Goal: Task Accomplishment & Management: Manage account settings

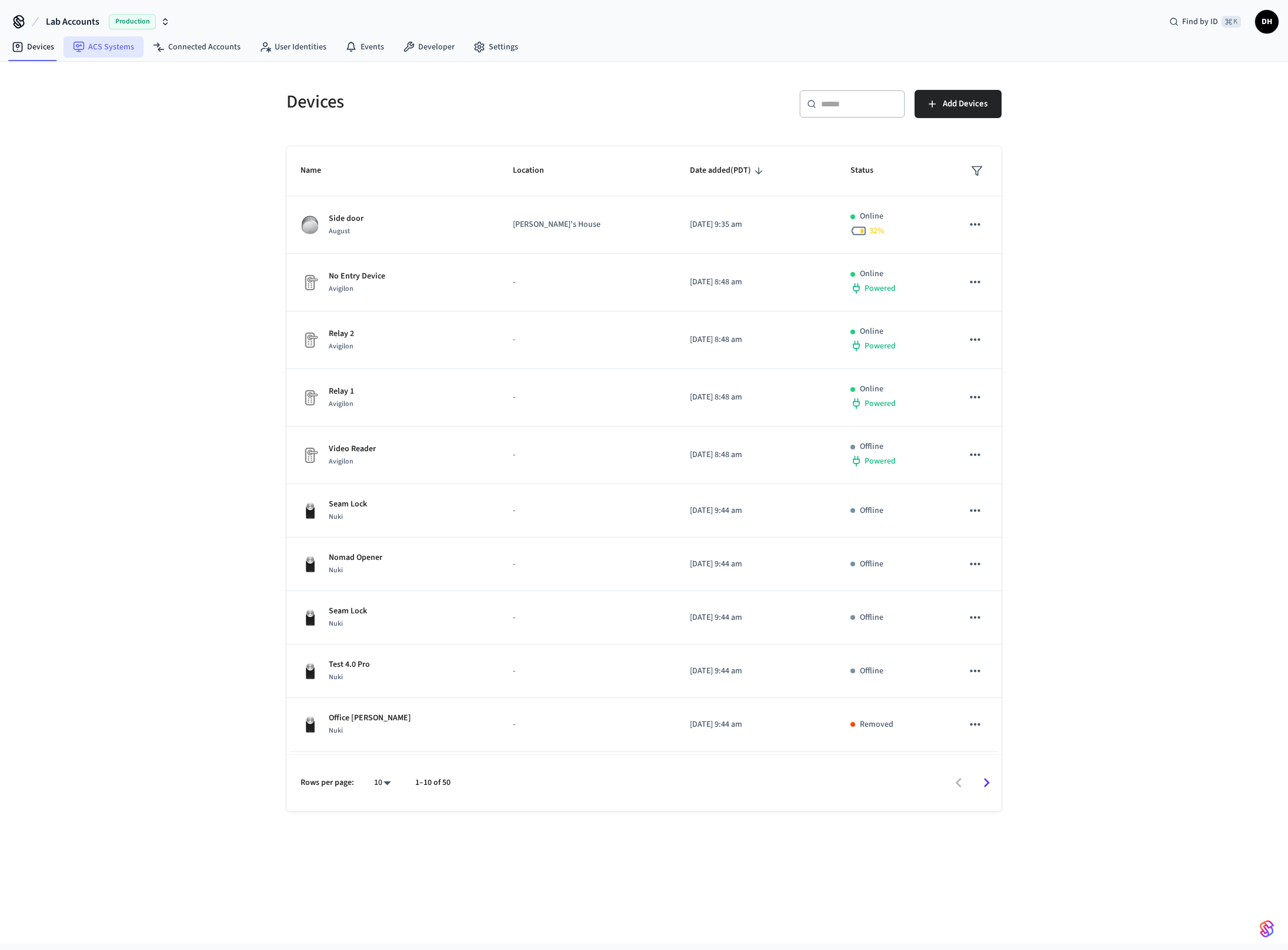
click at [112, 42] on link "ACS Systems" at bounding box center [103, 47] width 80 height 21
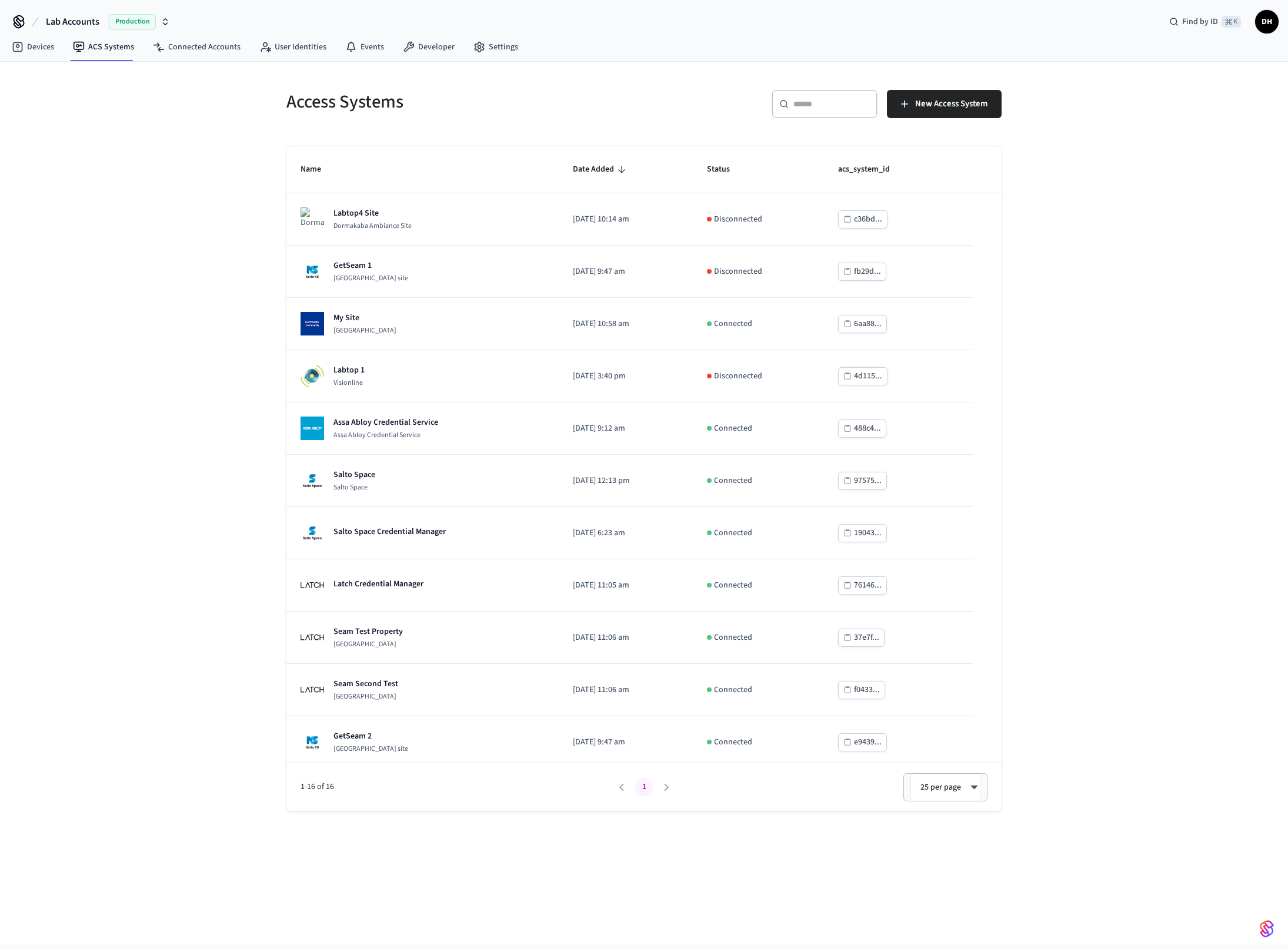
click at [808, 108] on input "text" at bounding box center [831, 104] width 76 height 12
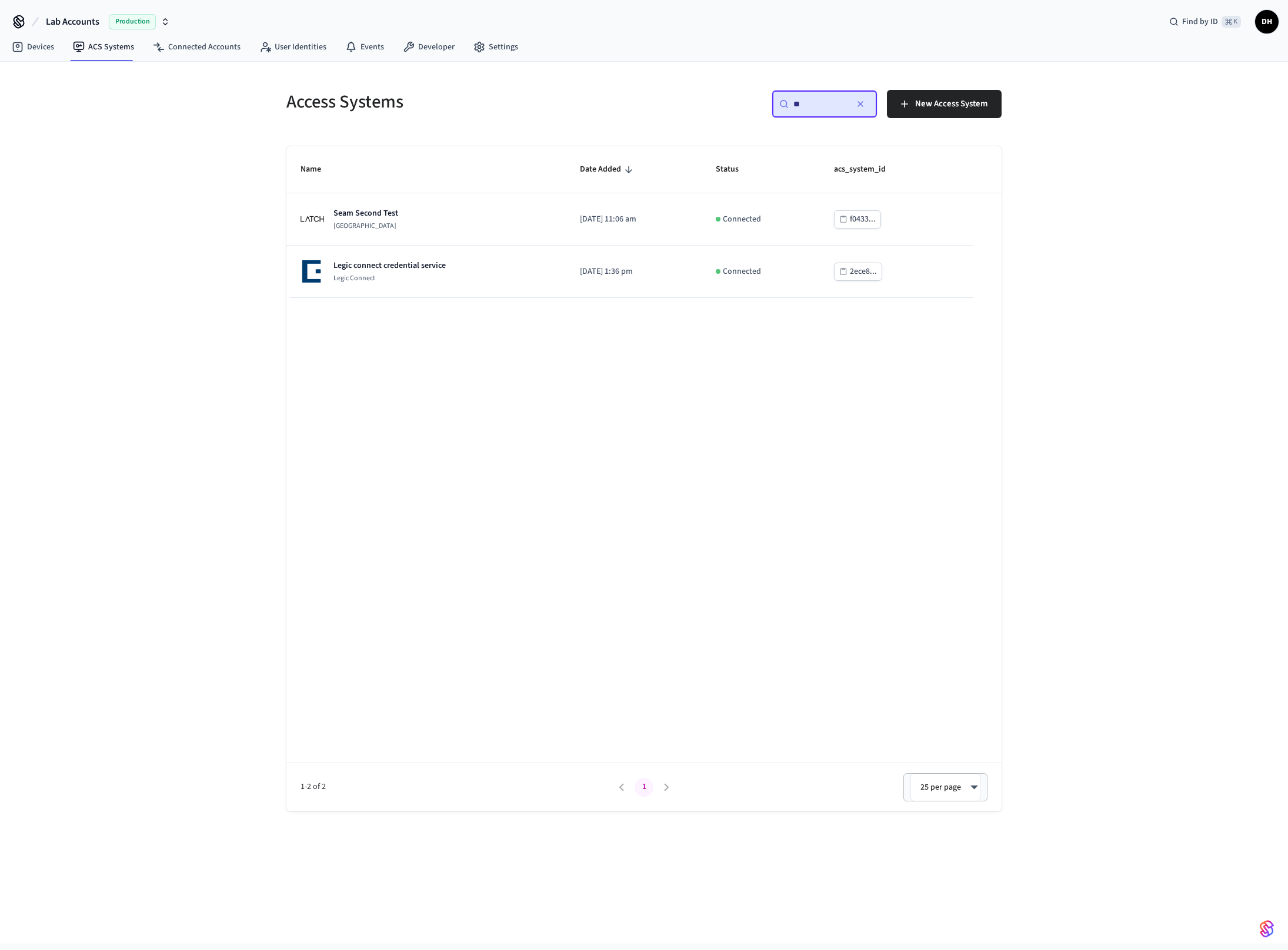
type input "*"
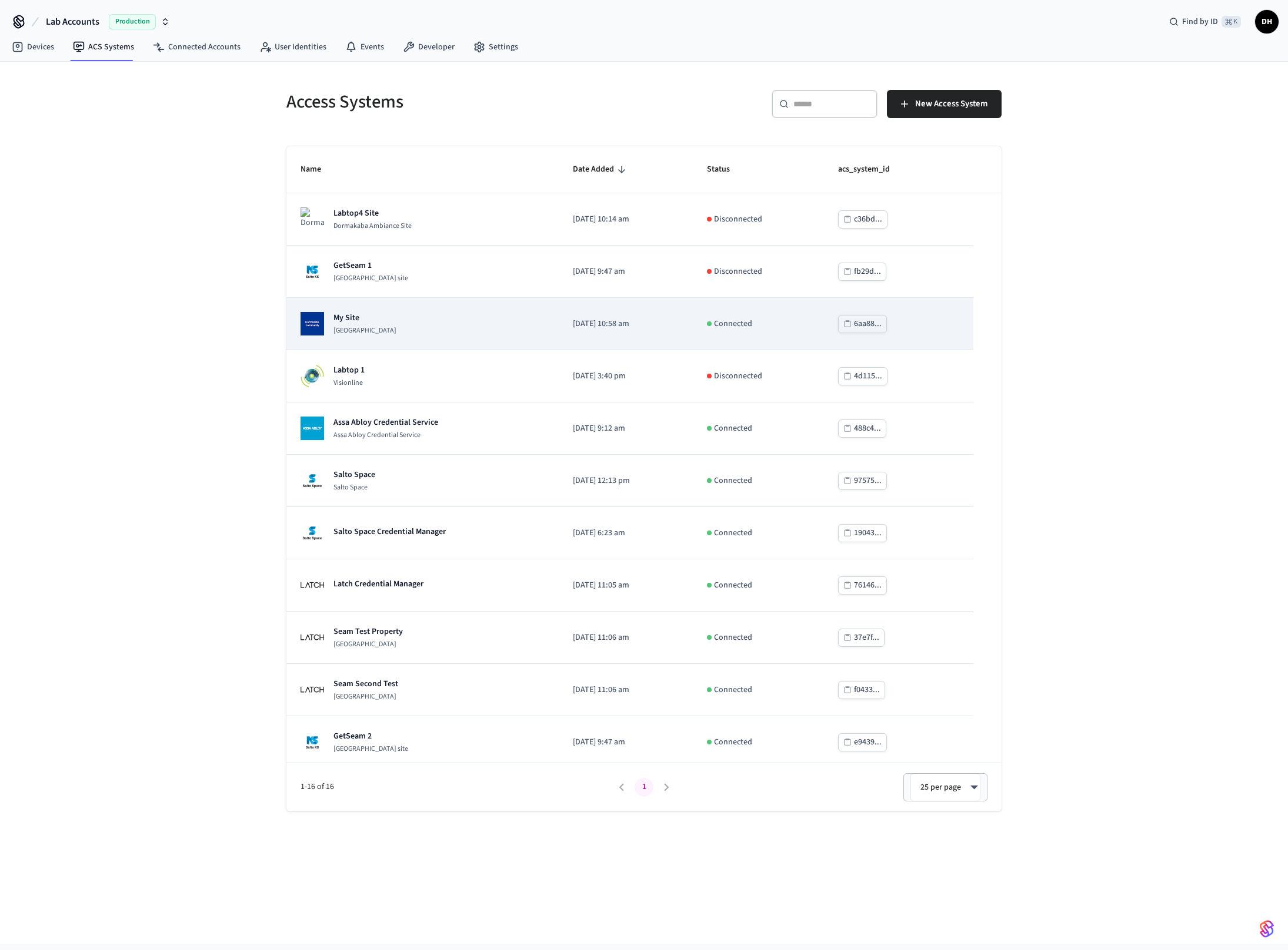
click at [324, 312] on div "My Site [GEOGRAPHIC_DATA]" at bounding box center [347, 324] width 96 height 23
click at [340, 318] on p "My Site" at bounding box center [365, 318] width 63 height 12
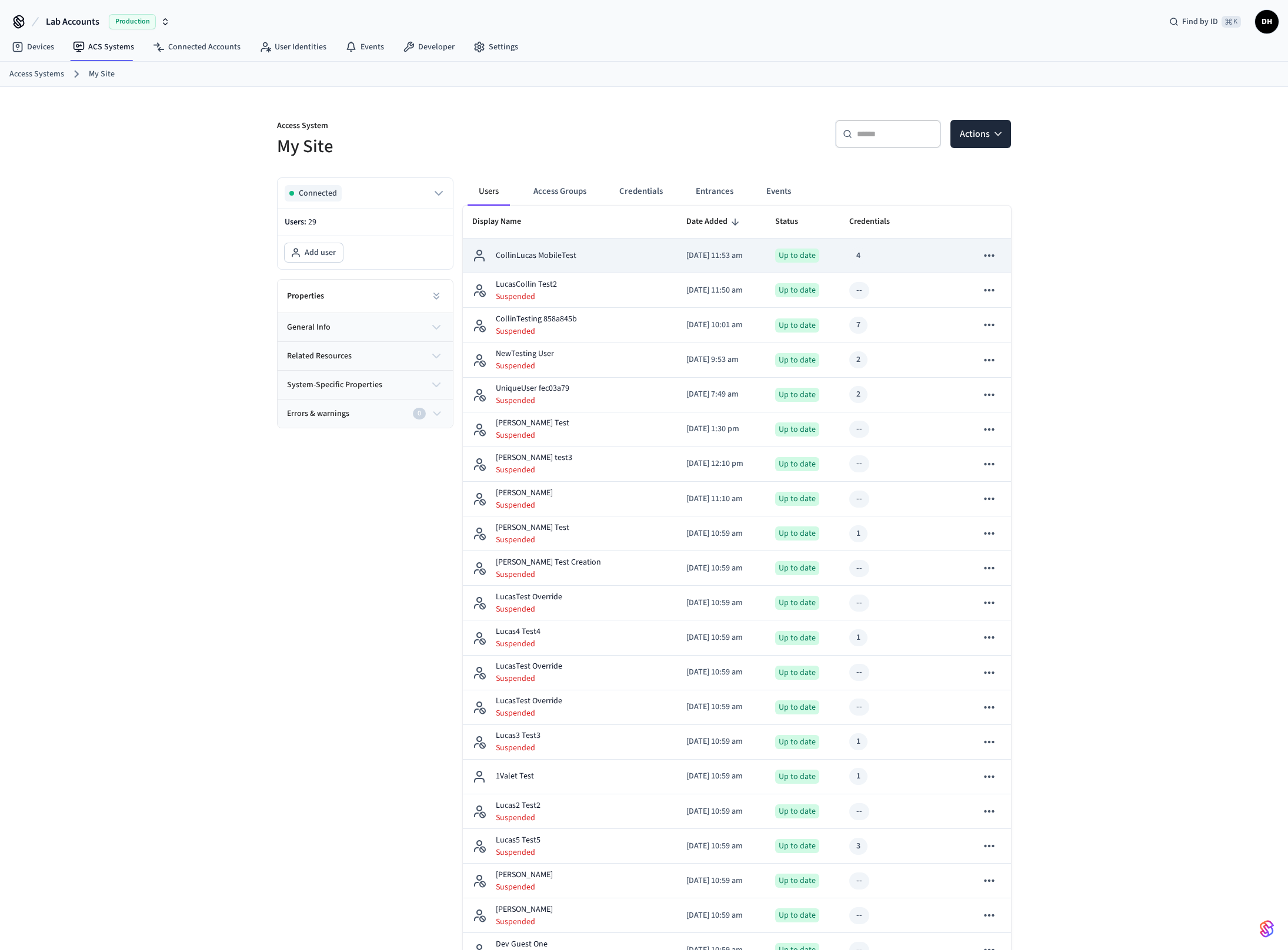
click at [565, 254] on p "CollinLucas MobileTest" at bounding box center [535, 256] width 80 height 13
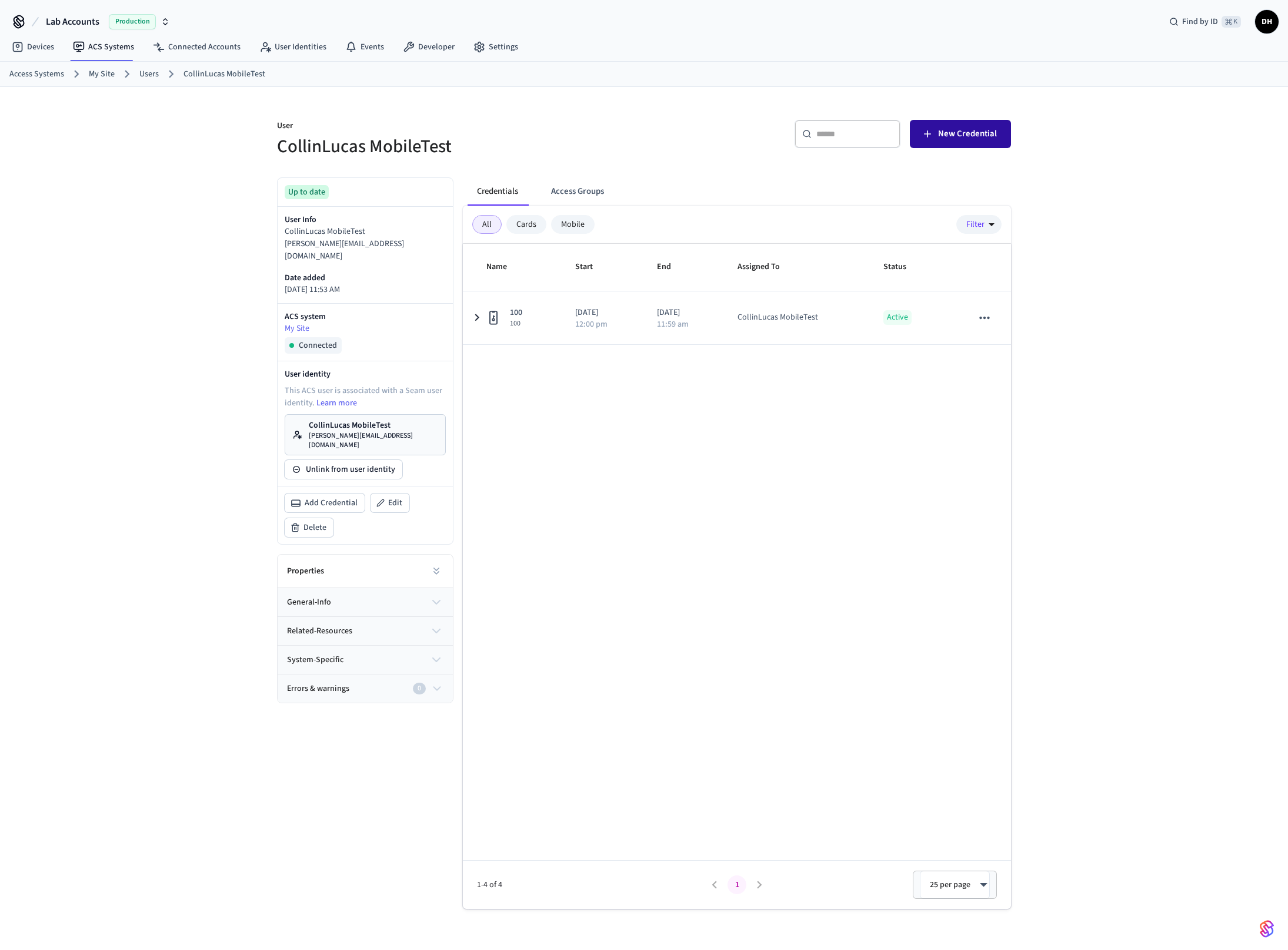
click at [974, 132] on span "New Credential" at bounding box center [967, 134] width 59 height 15
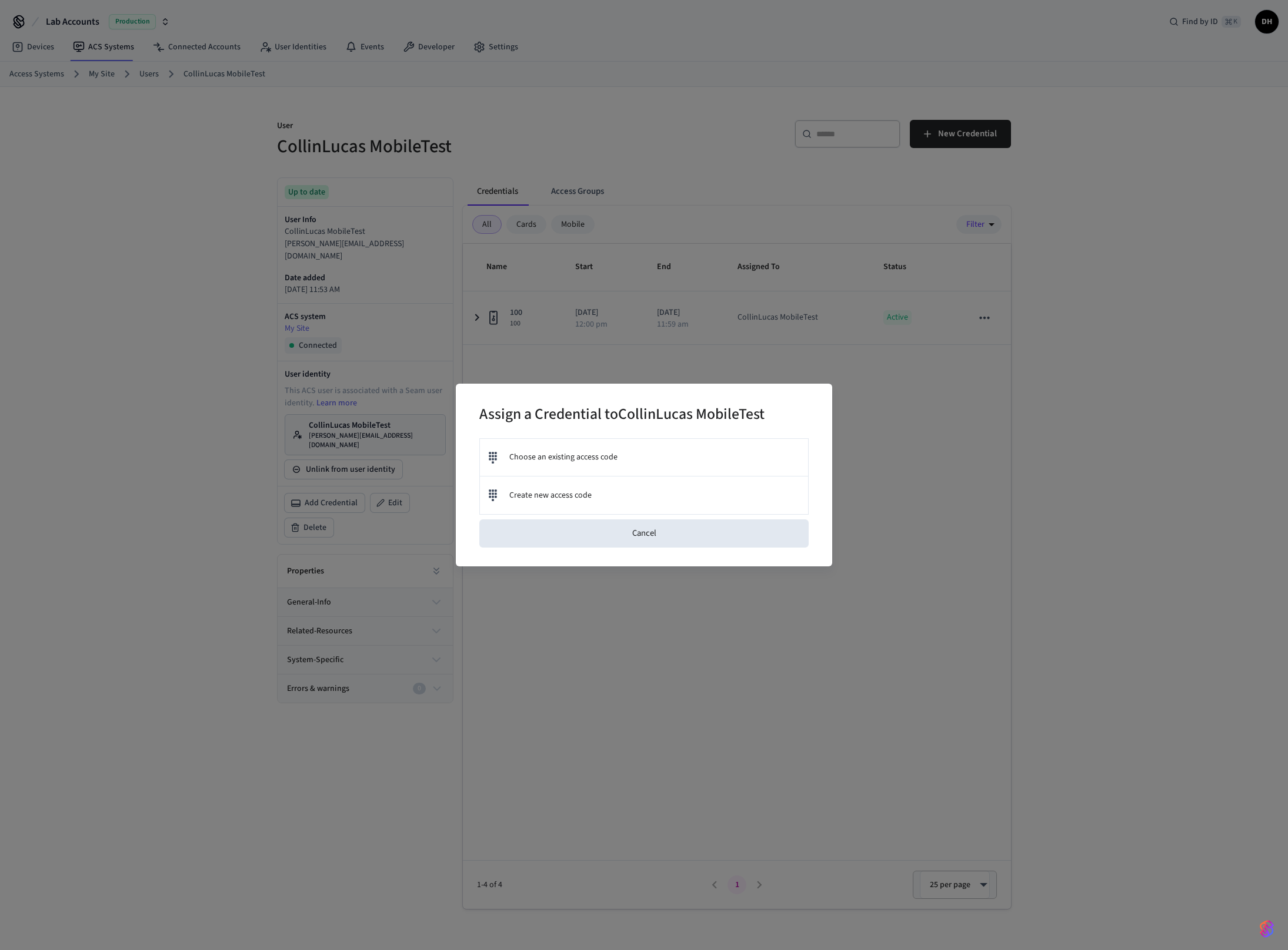
click at [406, 809] on div "Assign a Credential to CollinLucas MobileTest Choose an existing access code Cr…" at bounding box center [644, 475] width 1288 height 950
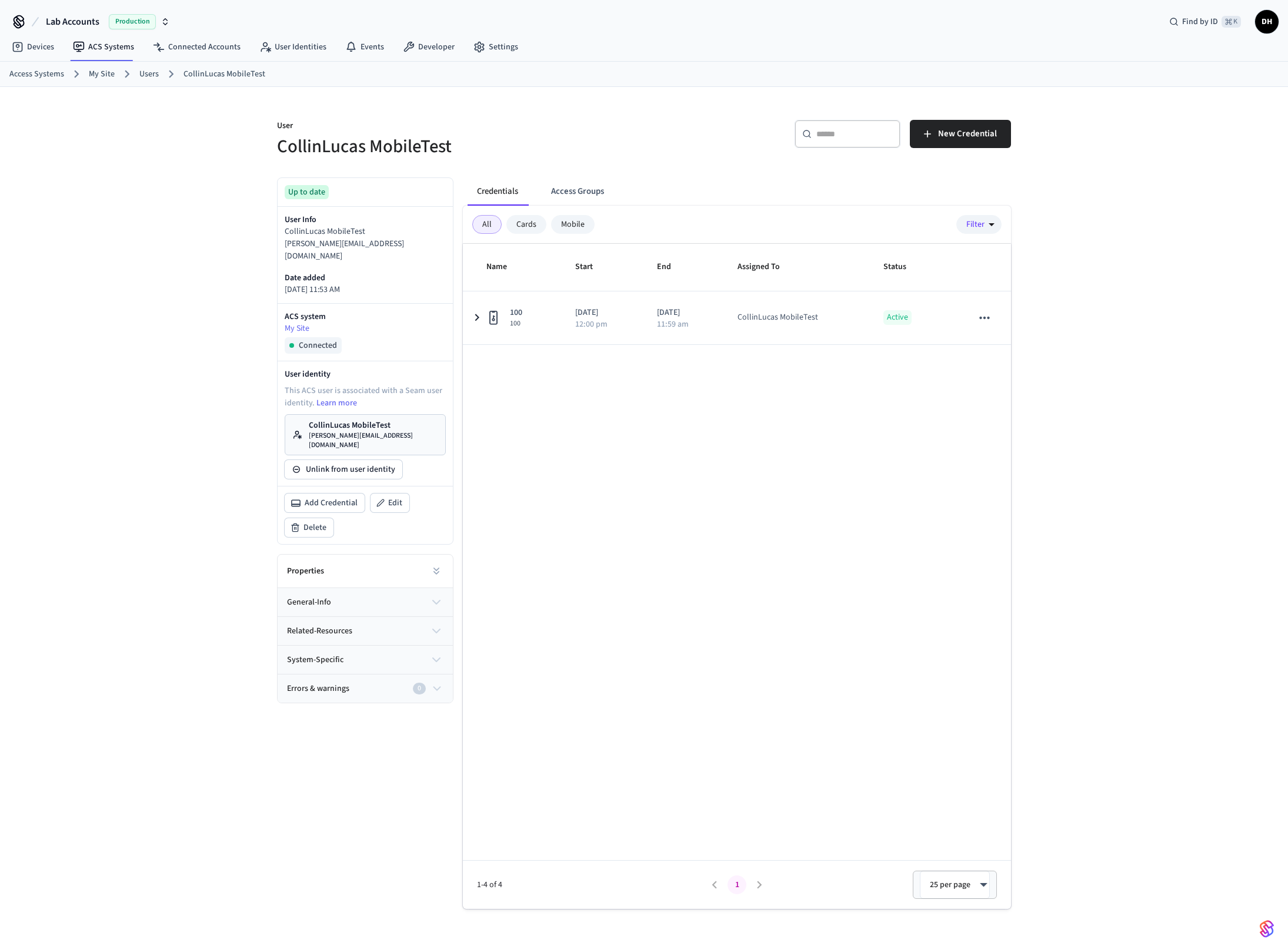
click at [406, 809] on div "Up to date User Info CollinLucas MobileTest [PERSON_NAME][EMAIL_ADDRESS][DOMAIN…" at bounding box center [360, 538] width 186 height 741
click at [150, 74] on link "Users" at bounding box center [149, 74] width 19 height 13
